Goal: Find specific page/section: Find specific page/section

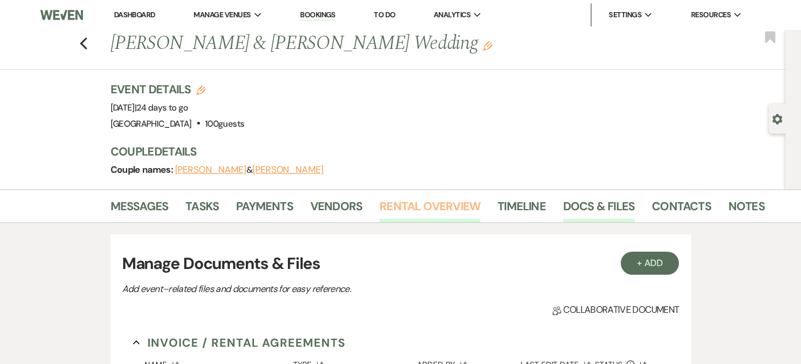
click at [440, 203] on link "Rental Overview" at bounding box center [430, 209] width 101 height 25
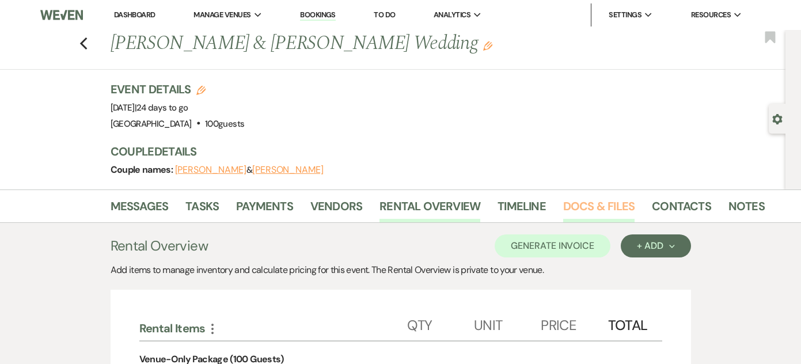
click at [606, 205] on link "Docs & Files" at bounding box center [598, 209] width 71 height 25
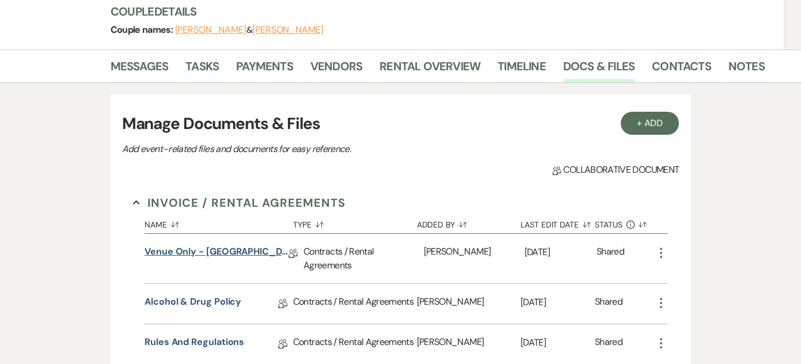
scroll to position [141, 0]
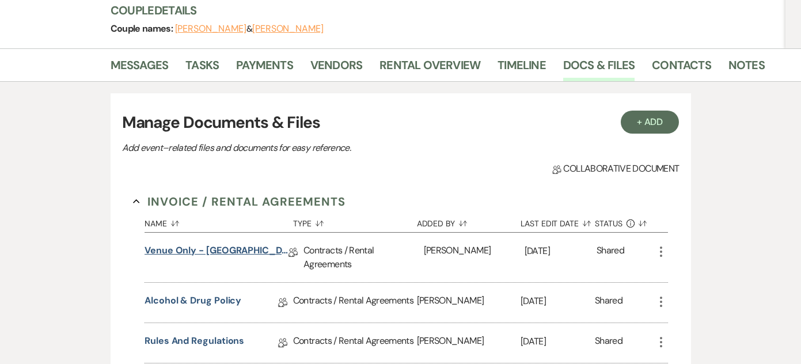
click at [219, 250] on link "Venue Only - [GEOGRAPHIC_DATA] Contract" at bounding box center [217, 253] width 144 height 18
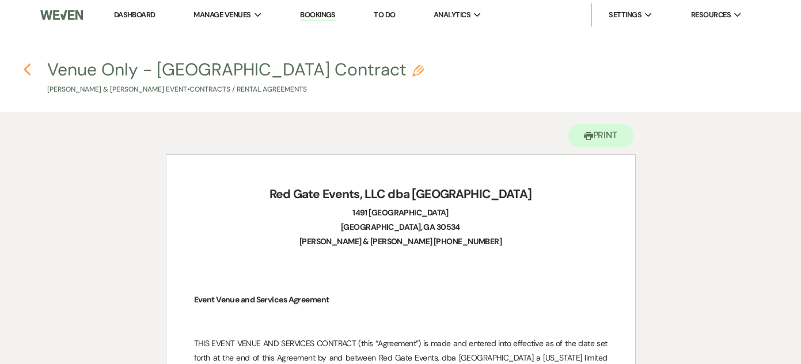
click at [27, 69] on icon "Previous" at bounding box center [27, 70] width 9 height 14
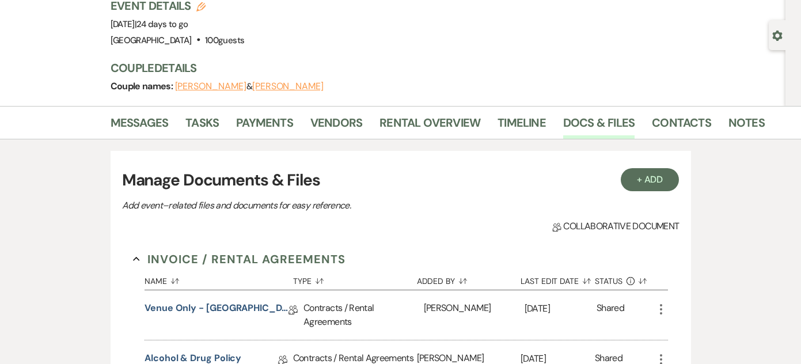
scroll to position [73, 0]
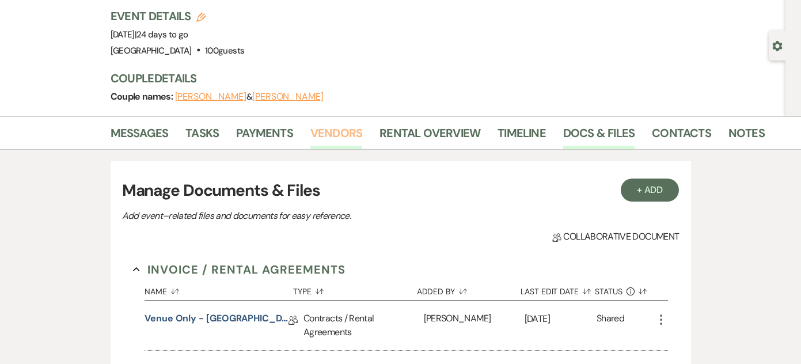
click at [335, 133] on link "Vendors" at bounding box center [336, 136] width 52 height 25
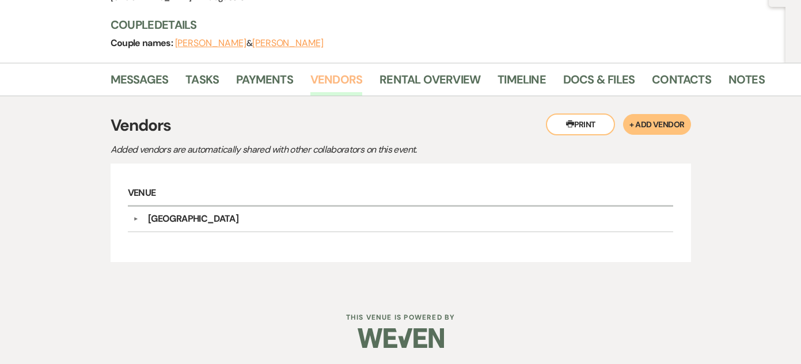
scroll to position [126, 0]
click at [180, 219] on div "[GEOGRAPHIC_DATA]" at bounding box center [193, 220] width 90 height 14
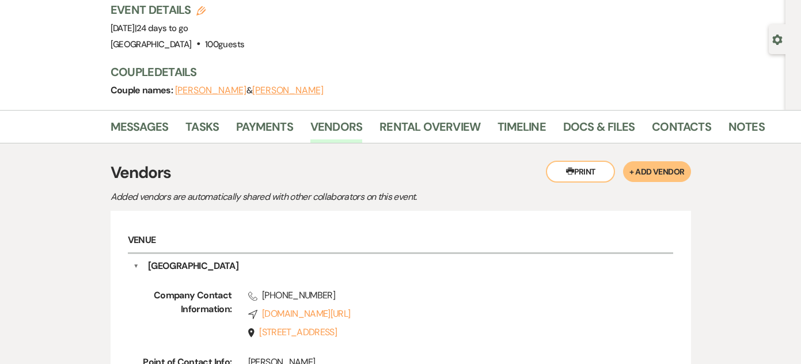
scroll to position [78, 0]
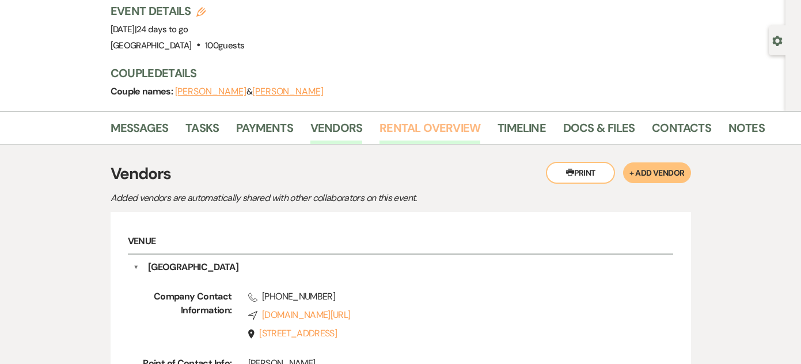
click at [409, 125] on link "Rental Overview" at bounding box center [430, 131] width 101 height 25
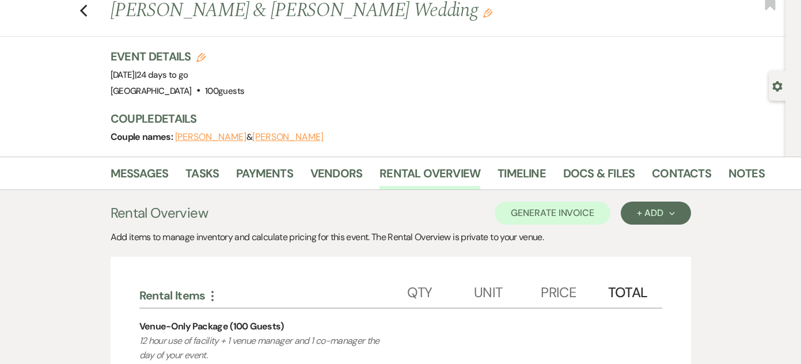
scroll to position [33, 0]
click at [580, 173] on link "Docs & Files" at bounding box center [598, 176] width 71 height 25
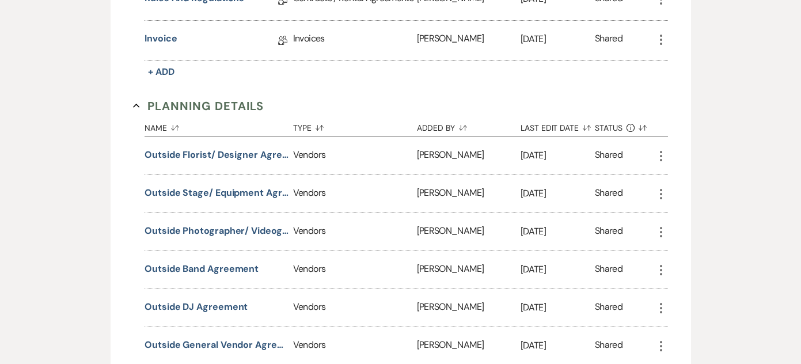
scroll to position [499, 0]
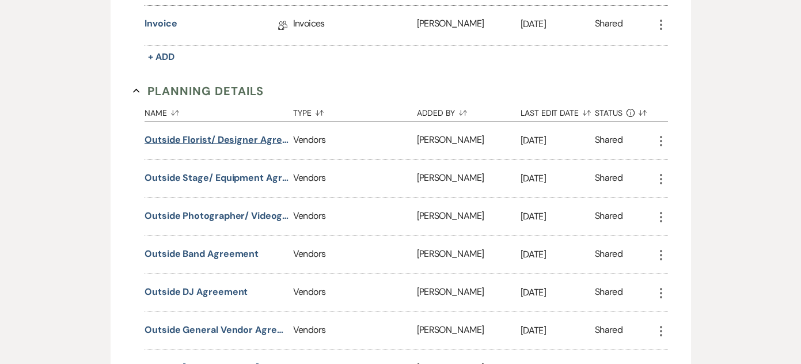
click at [234, 139] on button "Outside Florist/ Designer Agreement" at bounding box center [217, 140] width 144 height 14
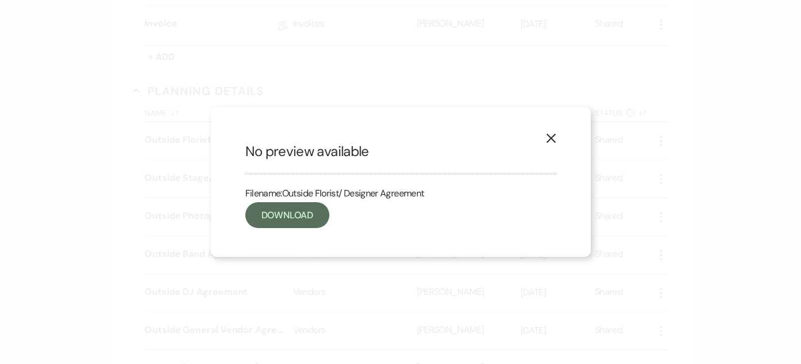
click at [553, 138] on icon "X" at bounding box center [551, 138] width 10 height 10
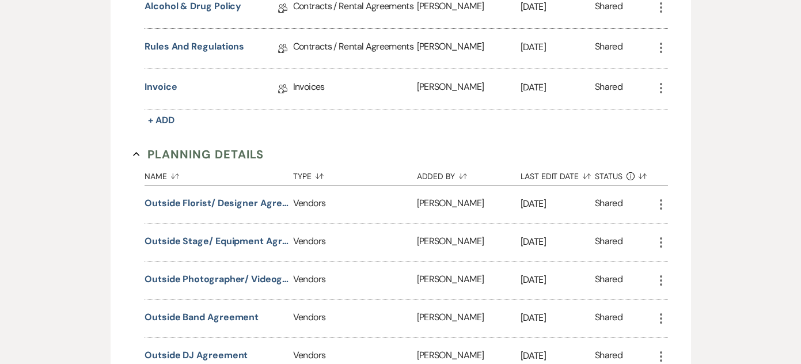
scroll to position [425, 0]
